Goal: Obtain resource: Obtain resource

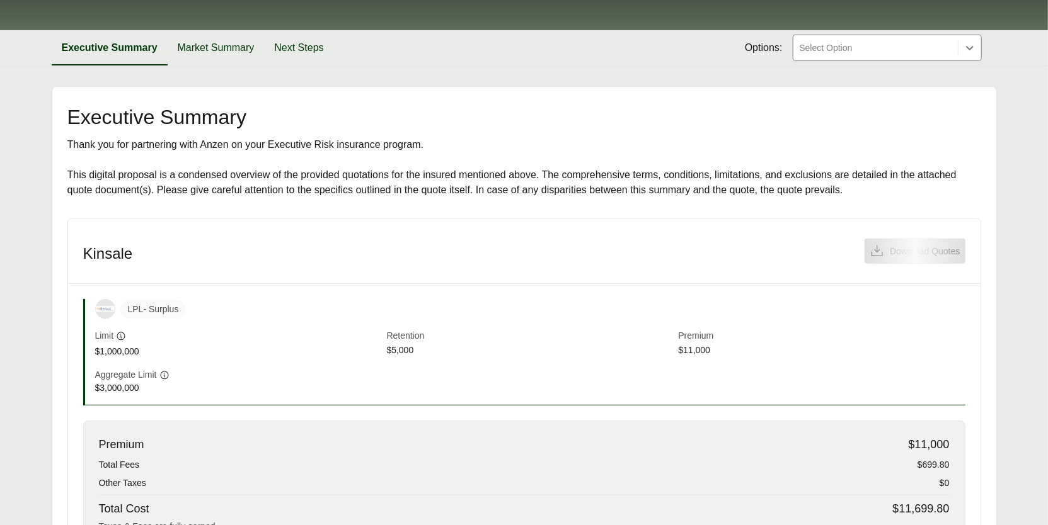
scroll to position [242, 0]
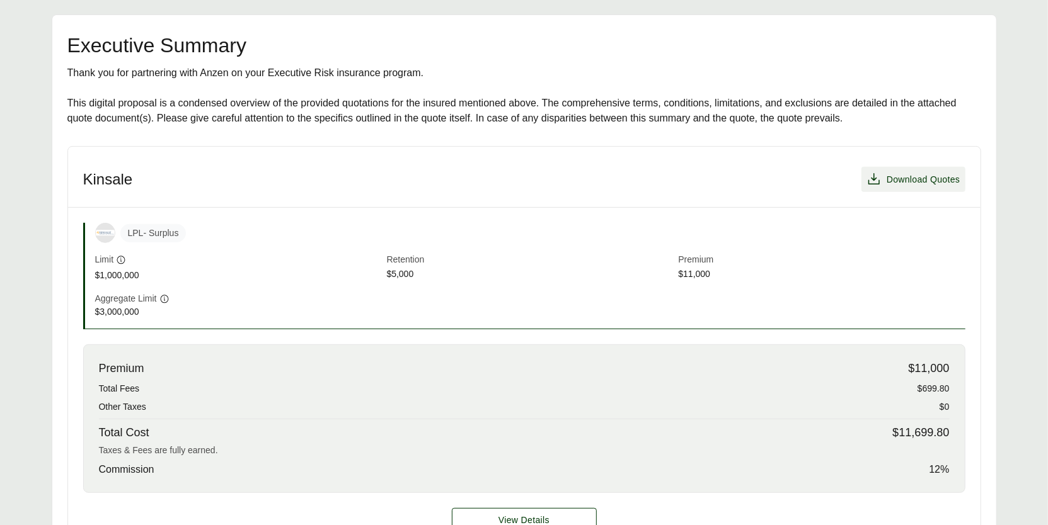
click at [943, 173] on span "Download Quotes" at bounding box center [923, 179] width 74 height 13
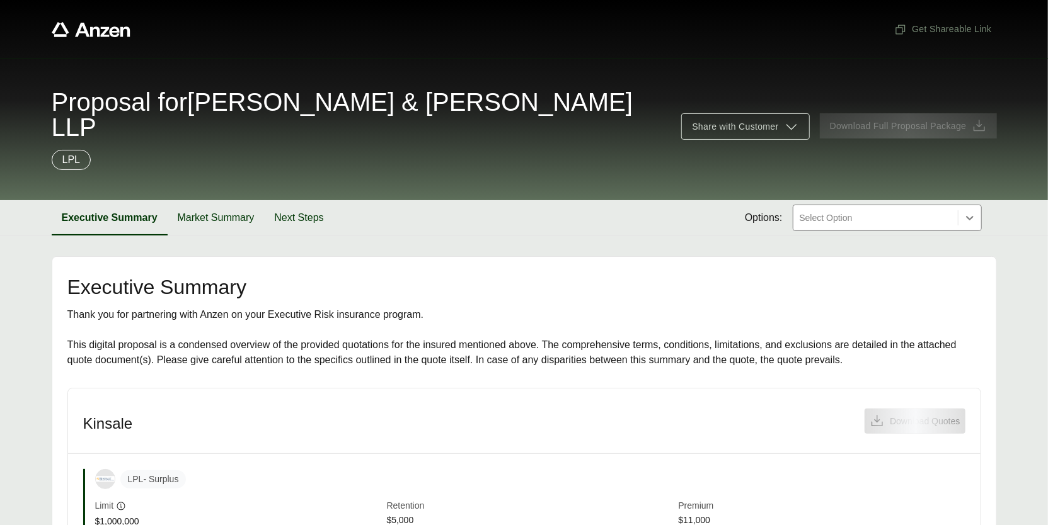
scroll to position [244, 0]
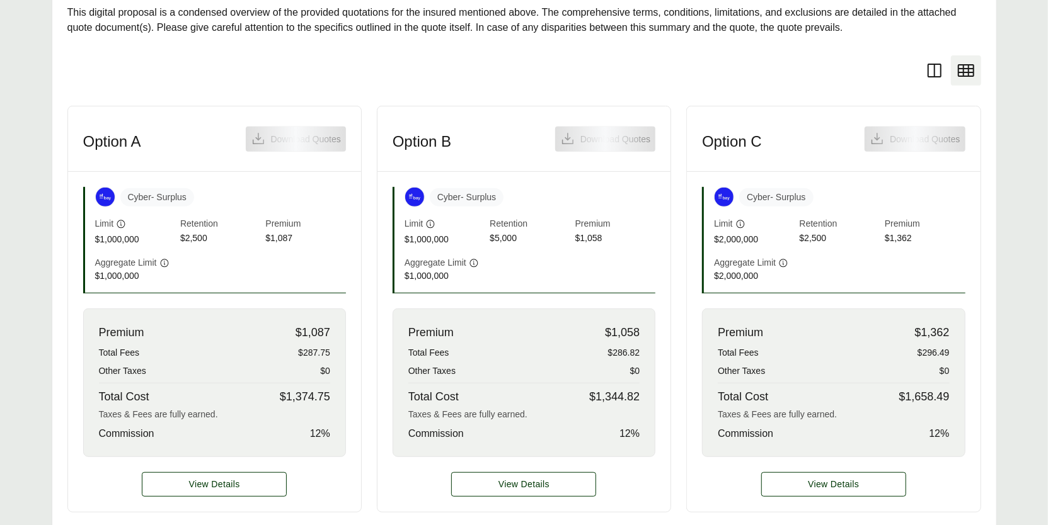
scroll to position [381, 0]
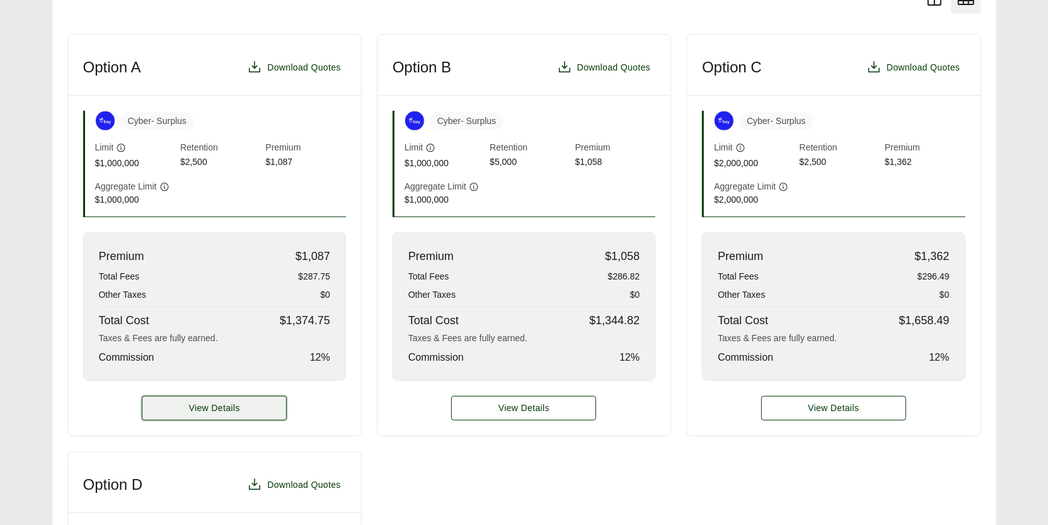
click at [250, 402] on button "View Details" at bounding box center [214, 408] width 145 height 25
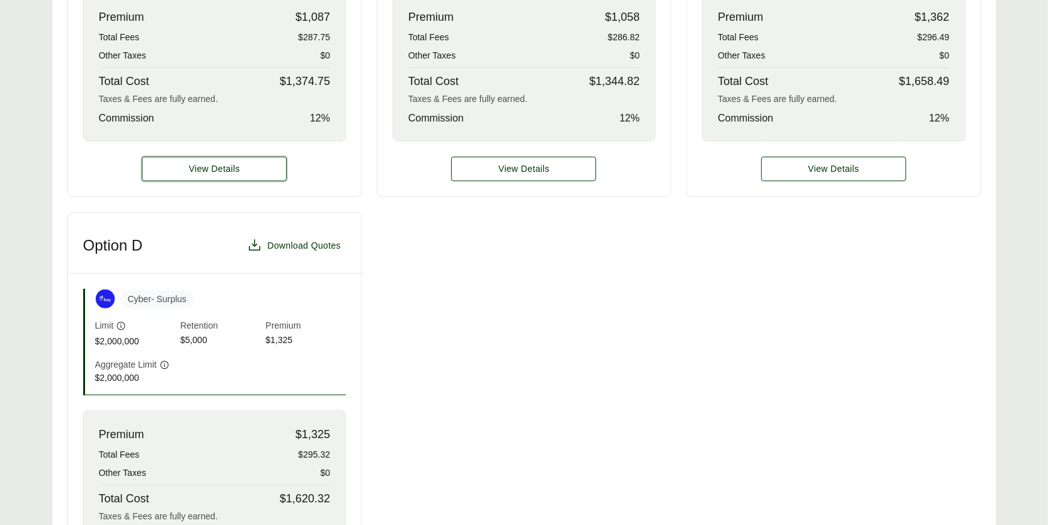
scroll to position [476, 0]
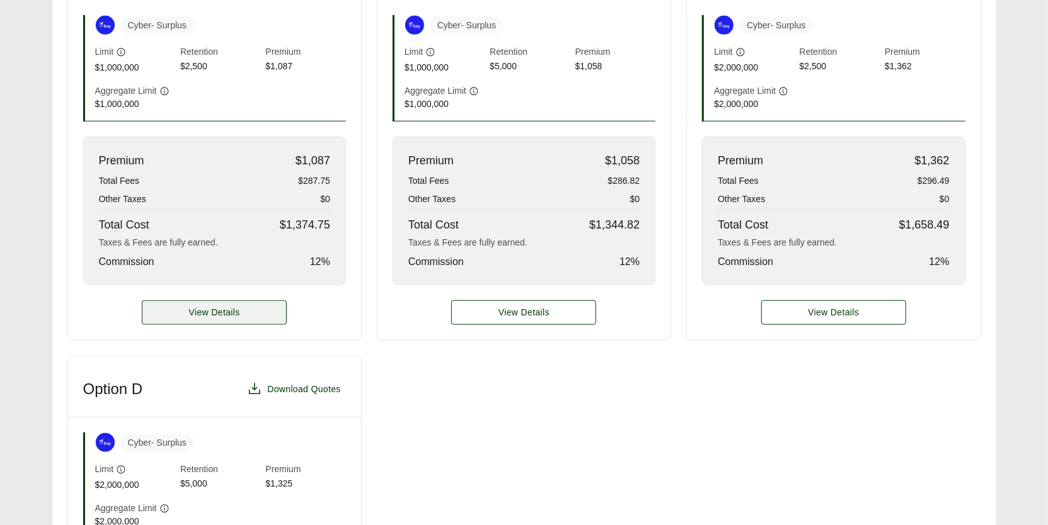
click at [223, 311] on span "View Details" at bounding box center [214, 312] width 51 height 13
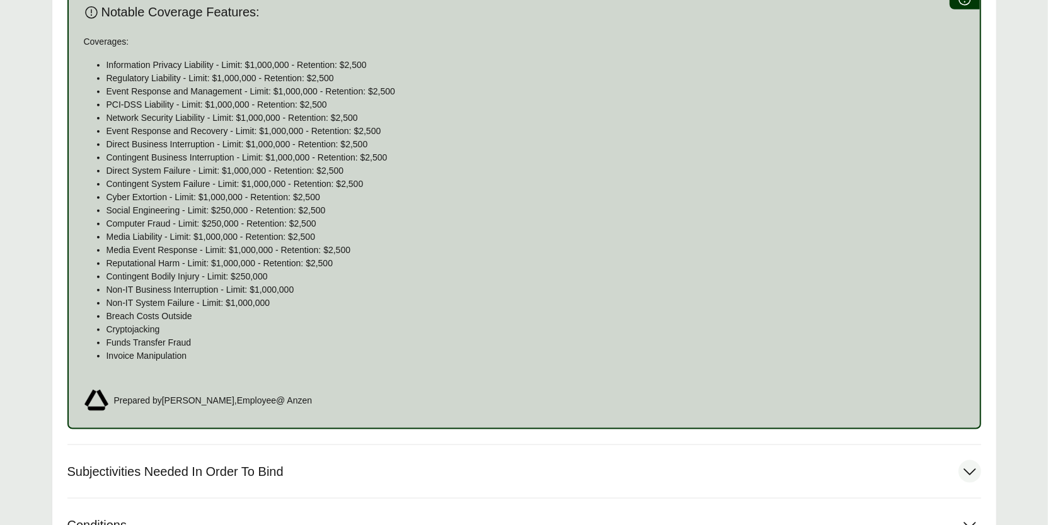
click at [385, 451] on button "Subjectivities Needed In Order To Bind" at bounding box center [523, 471] width 913 height 53
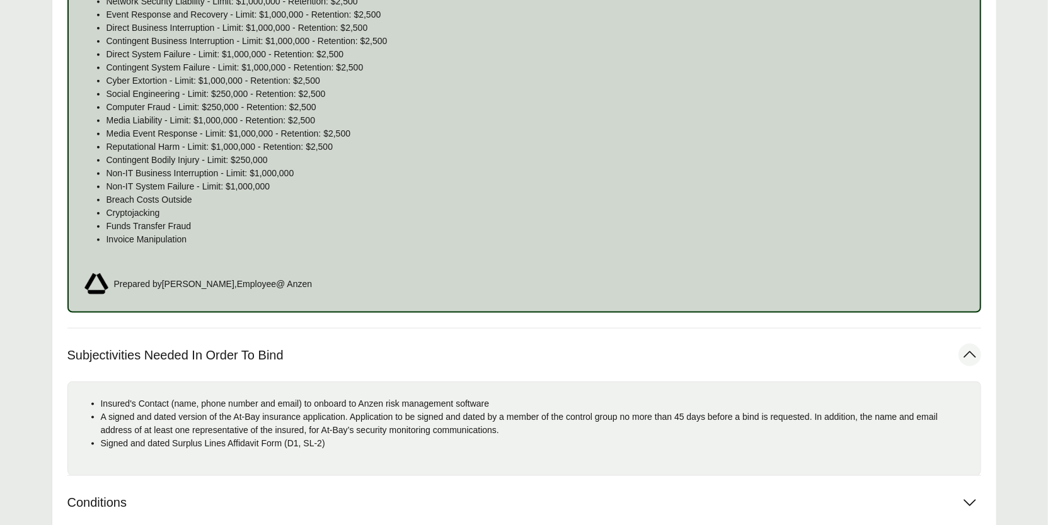
scroll to position [1027, 0]
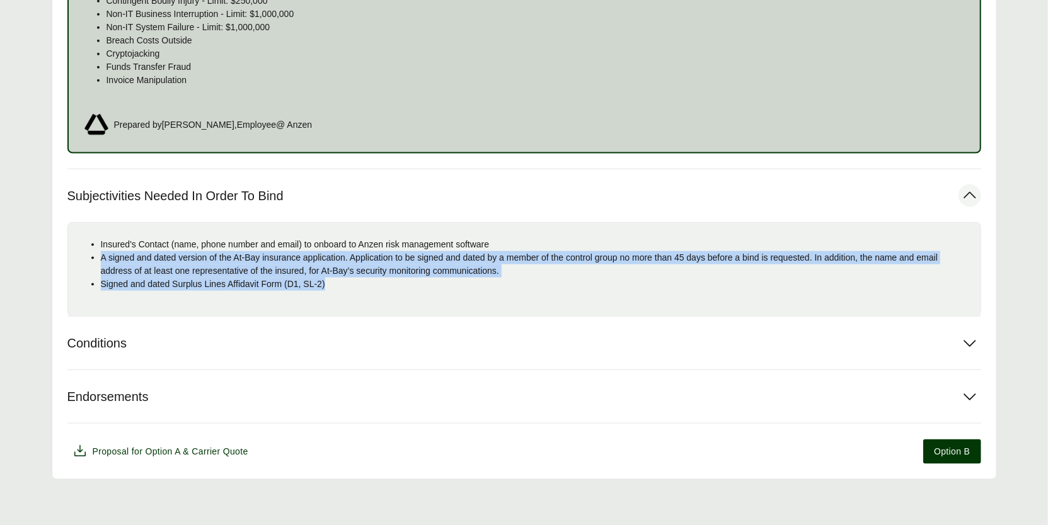
drag, startPoint x: 361, startPoint y: 290, endPoint x: 100, endPoint y: 251, distance: 264.3
click at [100, 251] on div "Insured's Contact (name, phone number and email) to onboard to Anzen risk manag…" at bounding box center [523, 269] width 913 height 94
copy ul "A signed and dated version of the At-Bay insurance application. Application to …"
